Goal: Task Accomplishment & Management: Use online tool/utility

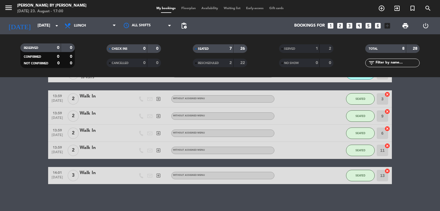
scroll to position [65, 0]
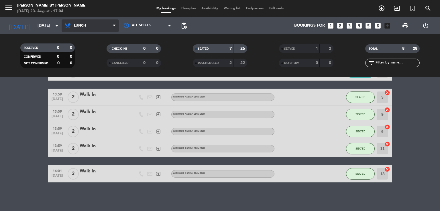
click at [86, 26] on span "Lunch" at bounding box center [90, 25] width 57 height 13
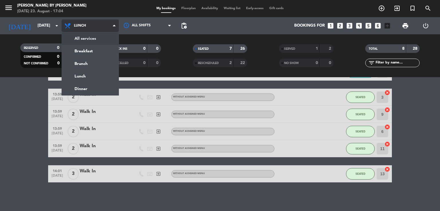
click at [87, 36] on div "menu [PERSON_NAME] by [PERSON_NAME] [DATE] 23. August - 17:04 My bookings Floor…" at bounding box center [220, 38] width 440 height 77
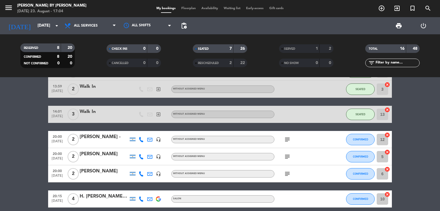
scroll to position [106, 0]
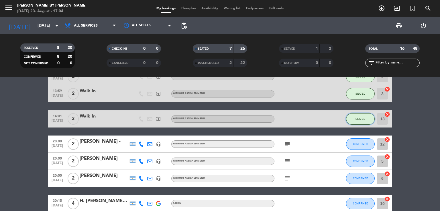
click at [353, 120] on button "SEATED" at bounding box center [360, 118] width 29 height 11
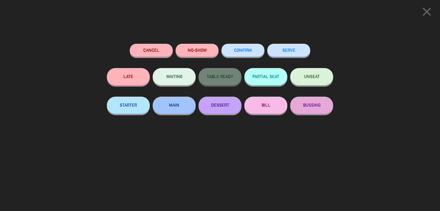
drag, startPoint x: 294, startPoint y: 52, endPoint x: 292, endPoint y: 55, distance: 3.7
click at [293, 52] on button "SERVE" at bounding box center [288, 50] width 43 height 13
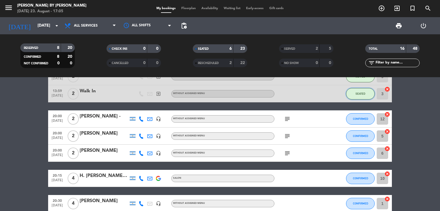
click at [367, 93] on button "SEATED" at bounding box center [360, 93] width 29 height 11
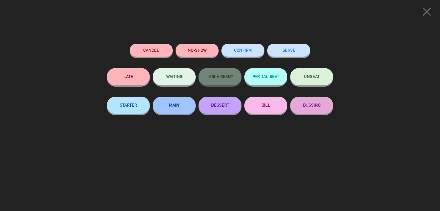
click at [289, 48] on button "SERVE" at bounding box center [288, 50] width 43 height 13
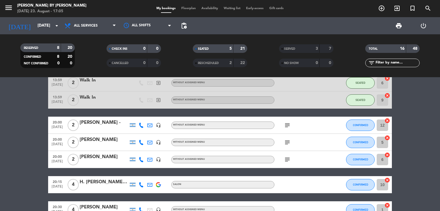
scroll to position [49, 0]
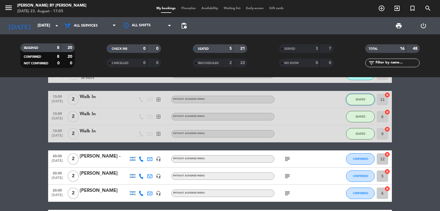
click at [363, 98] on span "SEATED" at bounding box center [360, 99] width 10 height 3
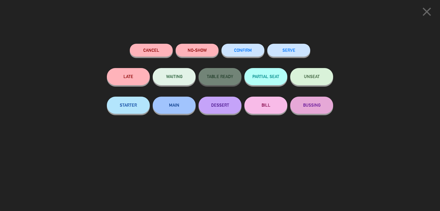
click at [289, 47] on button "SERVE" at bounding box center [288, 50] width 43 height 13
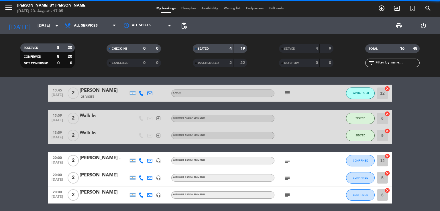
scroll to position [0, 0]
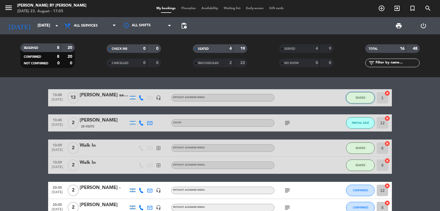
click at [362, 99] on span "SEATED" at bounding box center [360, 97] width 10 height 3
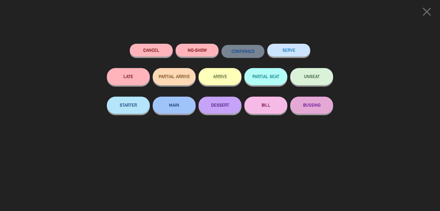
click at [292, 49] on button "SERVE" at bounding box center [288, 50] width 43 height 13
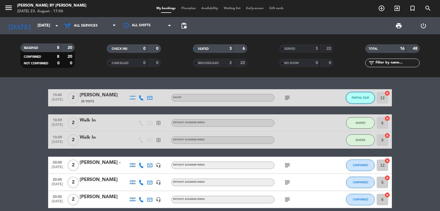
click at [356, 99] on button "PARTIAL SEAT" at bounding box center [360, 97] width 29 height 11
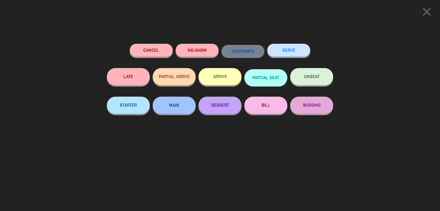
click at [295, 54] on button "SERVE" at bounding box center [288, 50] width 43 height 13
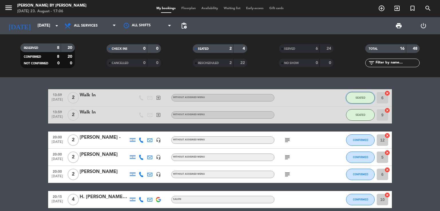
click at [364, 95] on button "SEATED" at bounding box center [360, 97] width 29 height 11
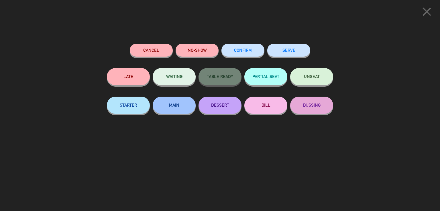
click at [296, 48] on button "SERVE" at bounding box center [288, 50] width 43 height 13
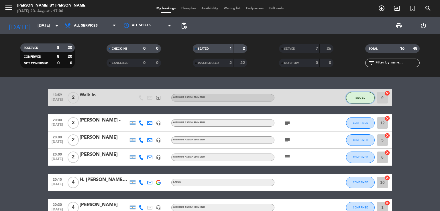
click at [355, 99] on span "SEATED" at bounding box center [360, 97] width 10 height 3
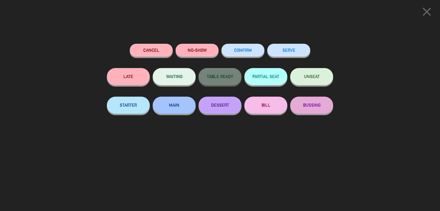
click at [280, 48] on button "SERVE" at bounding box center [288, 50] width 43 height 13
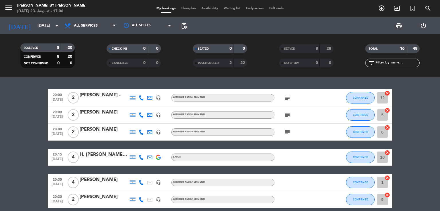
click at [17, 104] on bookings-row "20:00 [DATE] 2 [PERSON_NAME] - headset_mic Without assigned menu subject CONFIR…" at bounding box center [220, 169] width 440 height 161
click at [2, 108] on bookings-row "20:00 [DATE] 2 [PERSON_NAME] - headset_mic Without assigned menu subject CONFIR…" at bounding box center [220, 169] width 440 height 161
click at [3, 108] on bookings-row "20:00 [DATE] 2 [PERSON_NAME] - headset_mic Without assigned menu subject CONFIR…" at bounding box center [220, 169] width 440 height 161
